Goal: Task Accomplishment & Management: Manage account settings

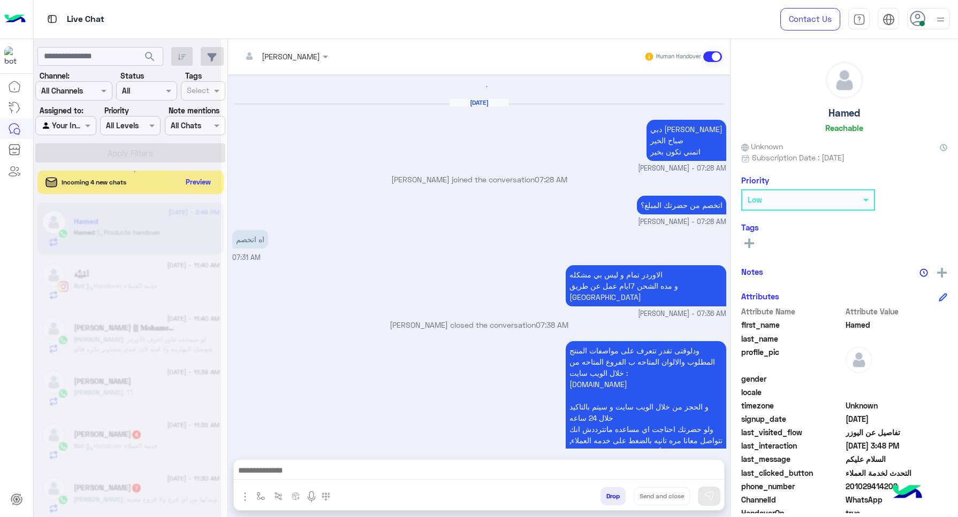
scroll to position [654, 0]
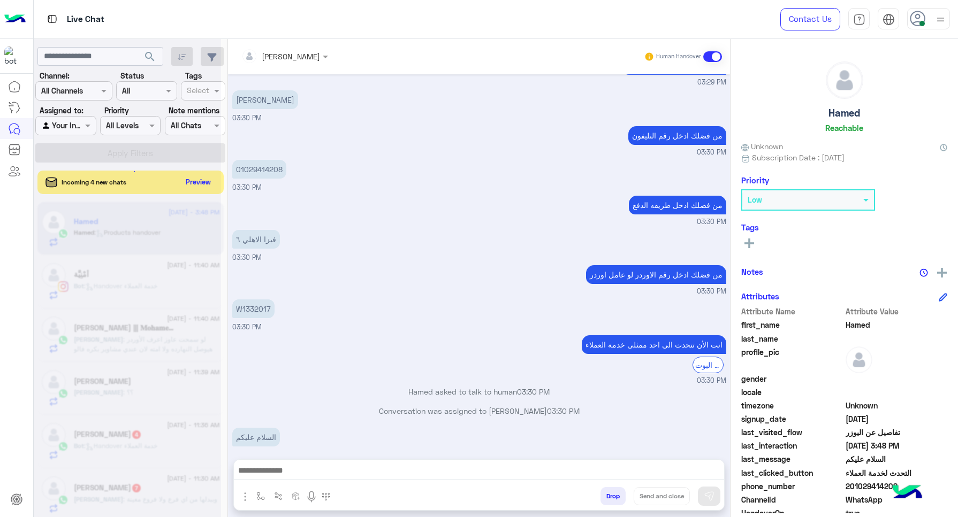
click at [929, 17] on div at bounding box center [928, 18] width 43 height 21
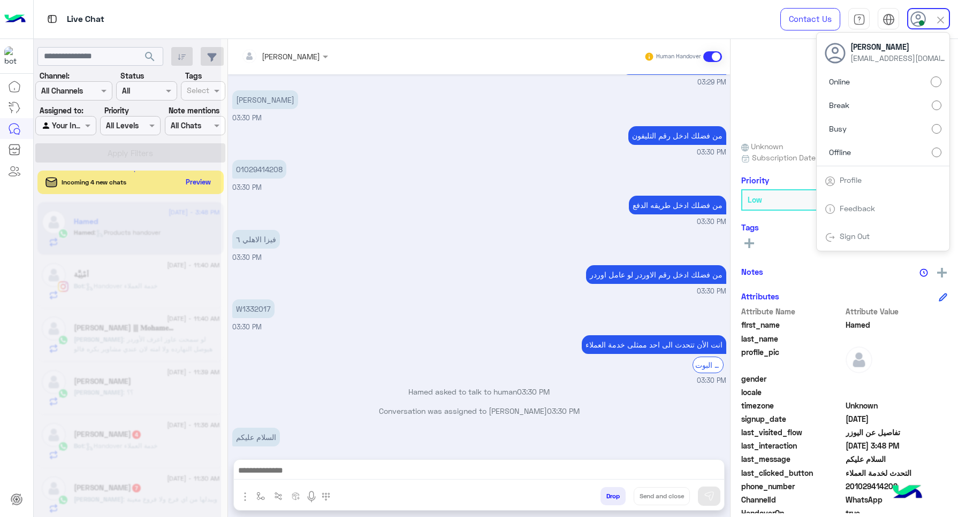
click at [362, 196] on div "من فضلك ادخل طريقه الدفع 03:30 PM" at bounding box center [479, 210] width 494 height 34
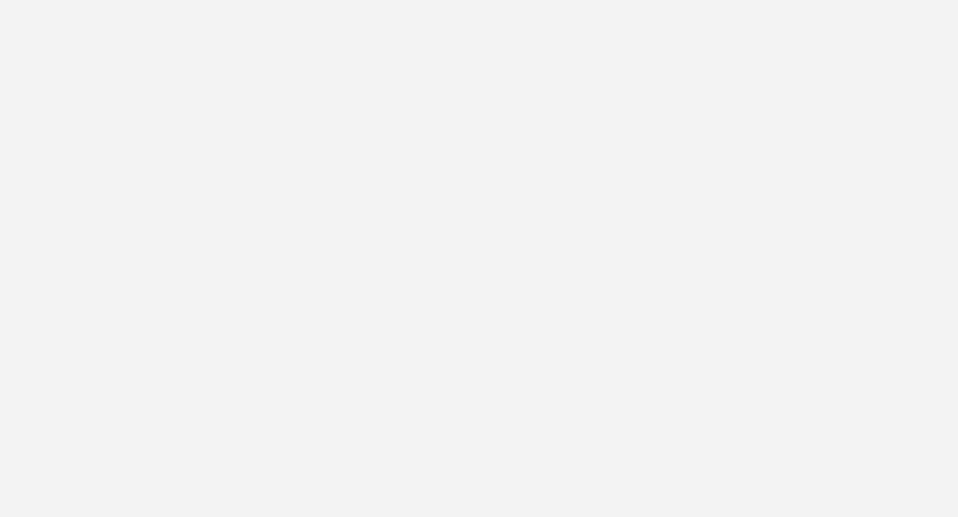
click at [259, 270] on app-root at bounding box center [479, 258] width 958 height 517
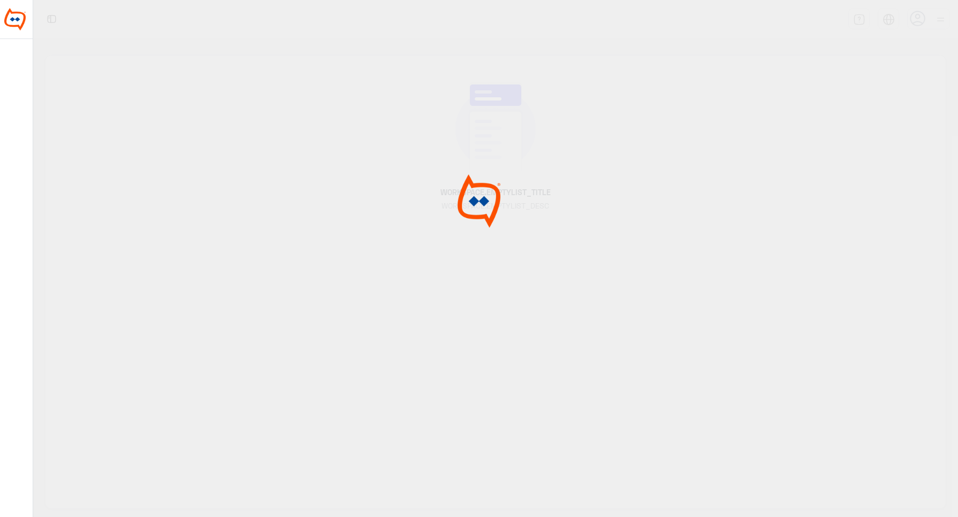
click at [331, 224] on div at bounding box center [479, 258] width 958 height 518
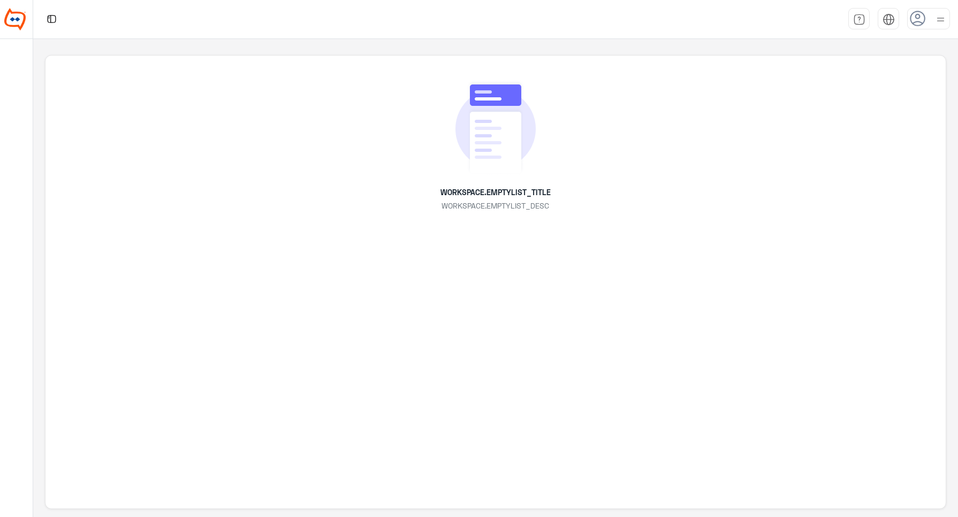
drag, startPoint x: 397, startPoint y: 234, endPoint x: 372, endPoint y: 21, distance: 213.9
click at [397, 233] on div "WORKSPACE.EMPTYLIST_TITLE WORKSPACE.EMPTYLIST_DESC" at bounding box center [495, 282] width 900 height 455
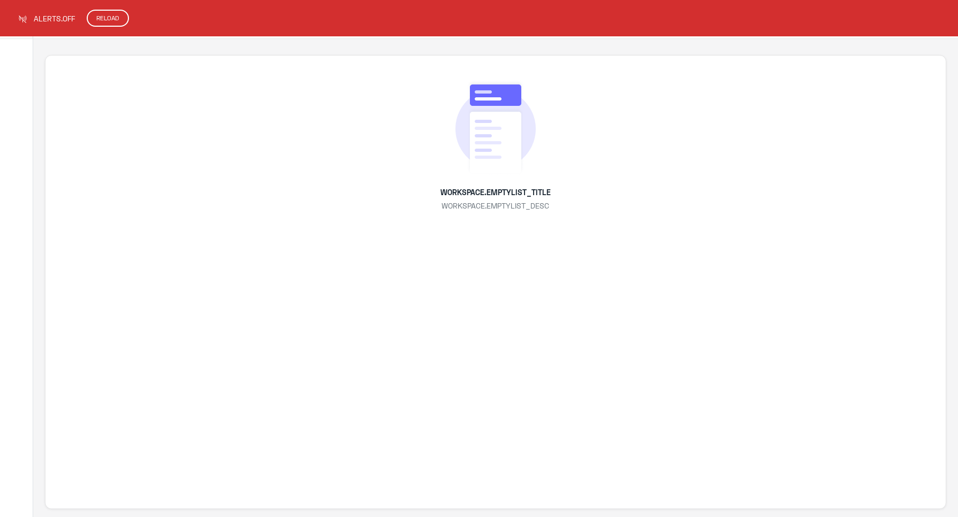
click at [120, 20] on button "RELOAD" at bounding box center [108, 18] width 42 height 17
